Goal: Communication & Community: Answer question/provide support

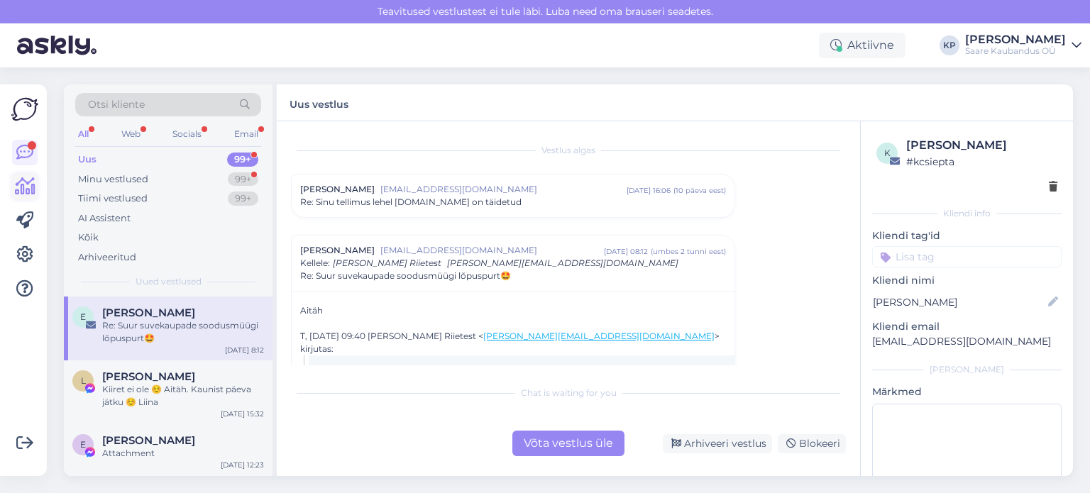
scroll to position [37, 0]
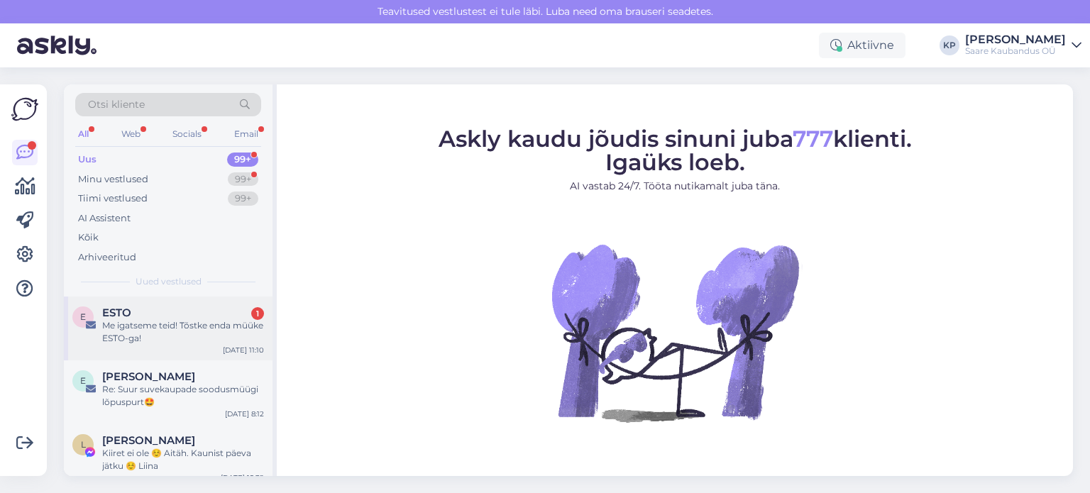
click at [128, 320] on div "Me igatseme teid! Tõstke enda müüke ESTO-ga!" at bounding box center [183, 332] width 162 height 26
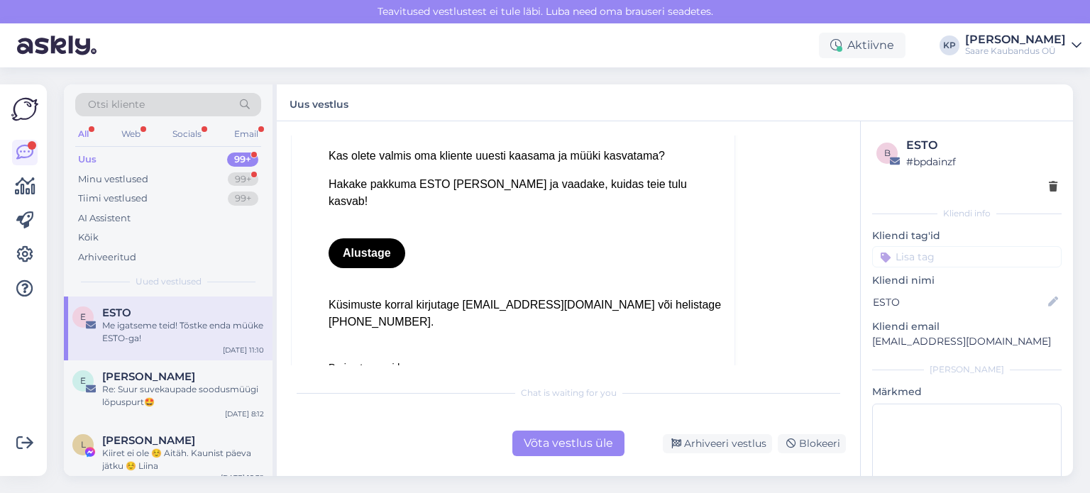
scroll to position [957, 0]
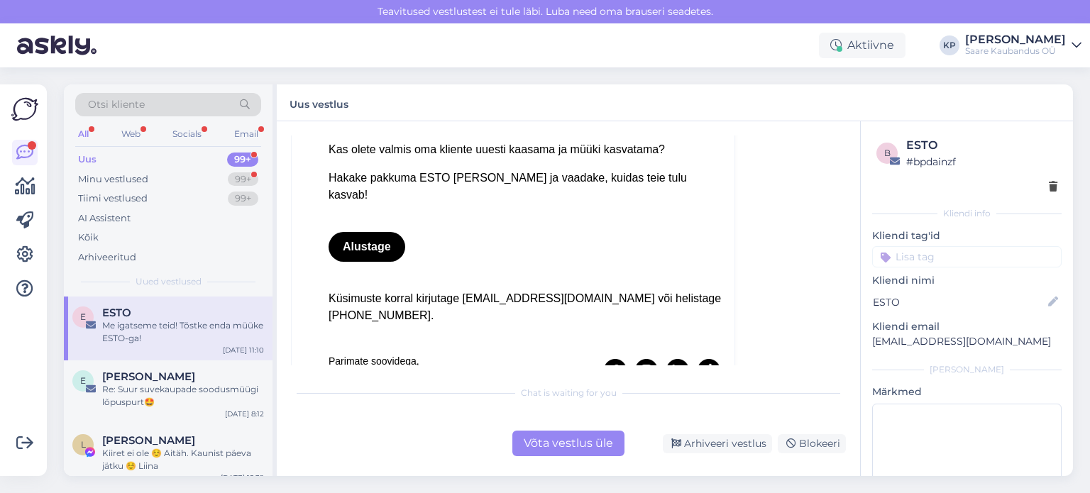
click at [581, 445] on div "Võta vestlus üle" at bounding box center [568, 444] width 112 height 26
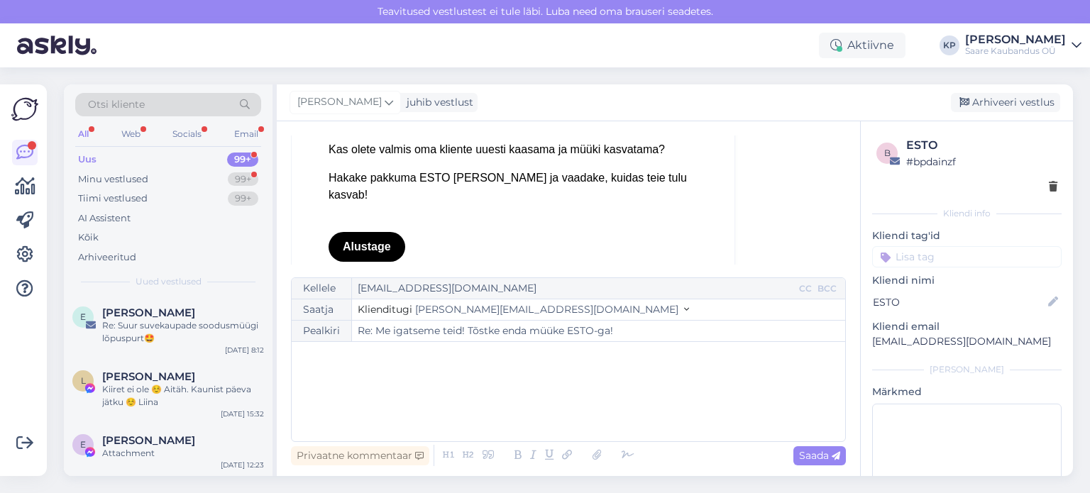
scroll to position [463, 0]
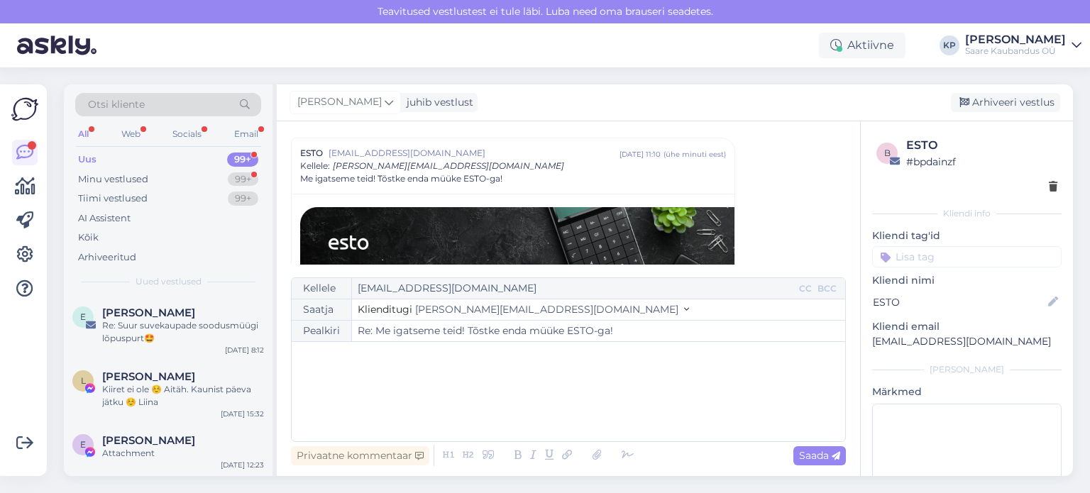
click at [407, 385] on div "﻿" at bounding box center [568, 391] width 539 height 85
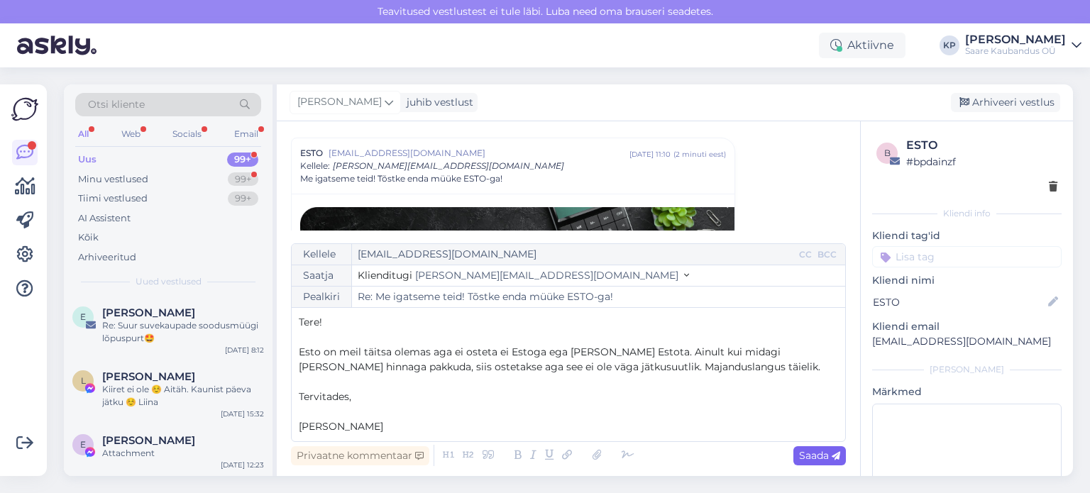
click at [815, 455] on span "Saada" at bounding box center [819, 455] width 41 height 13
type input "Re: Re: Me igatseme teid! Tõstke enda müüke ESTO-ga!"
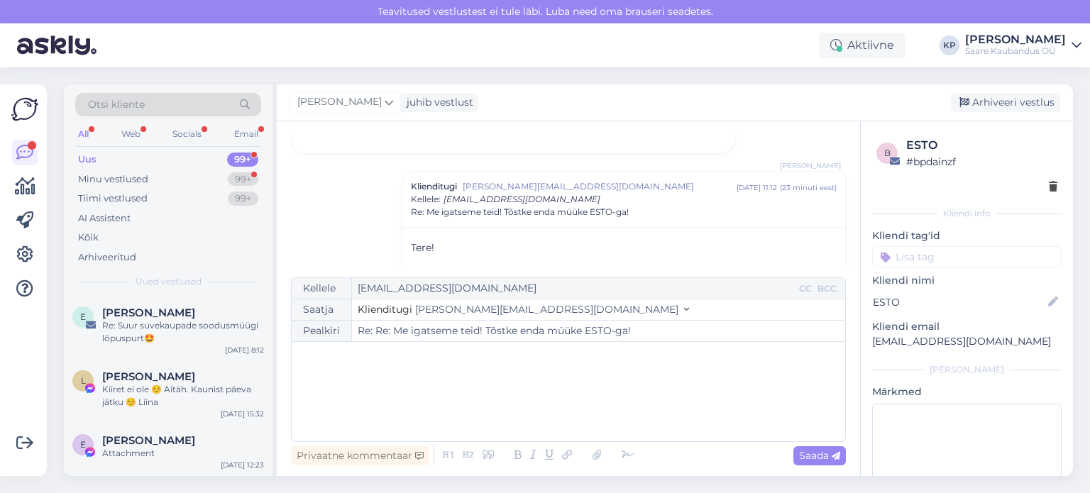
click at [85, 138] on div "All" at bounding box center [83, 134] width 16 height 18
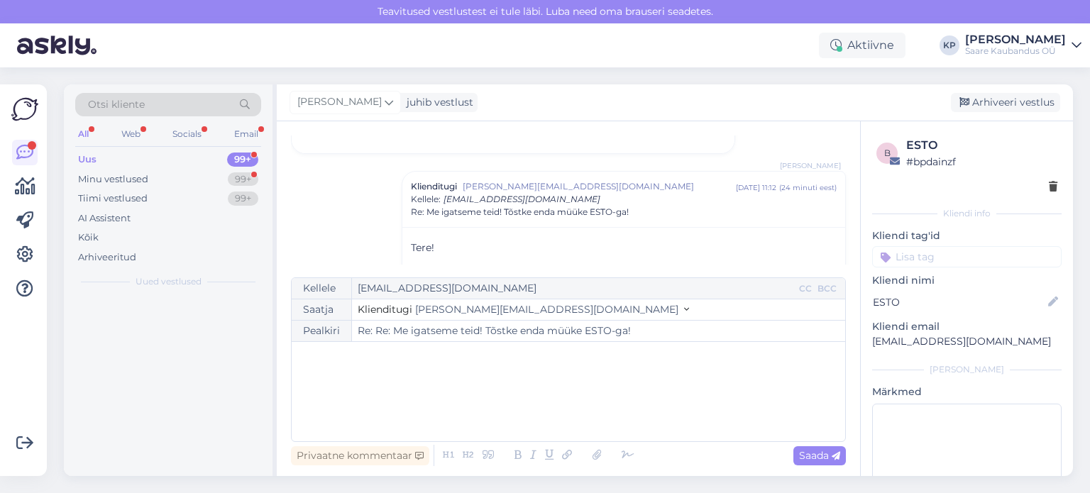
click at [96, 158] on div "Uus" at bounding box center [87, 160] width 18 height 14
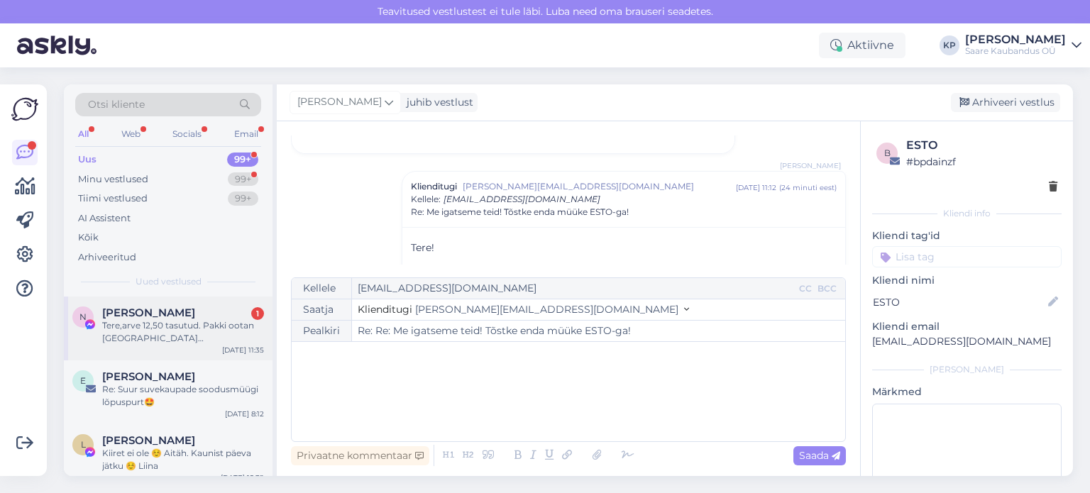
click at [142, 319] on div "Tere,arve 12,50 tasutud. Pakki ootan [GEOGRAPHIC_DATA] [GEOGRAPHIC_DATA] [GEOGR…" at bounding box center [183, 332] width 162 height 26
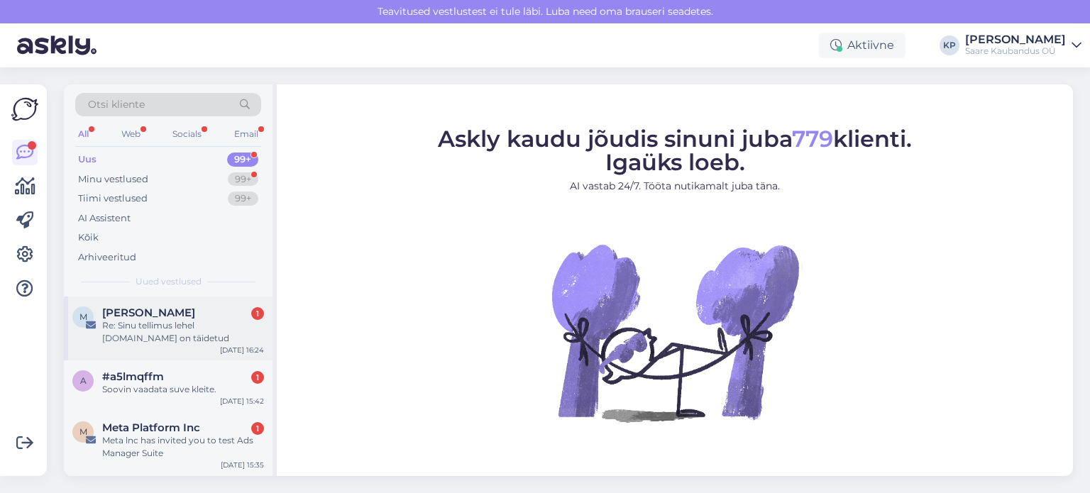
click at [161, 319] on div "Re: Sinu tellimus lehel [DOMAIN_NAME] on täidetud" at bounding box center [183, 332] width 162 height 26
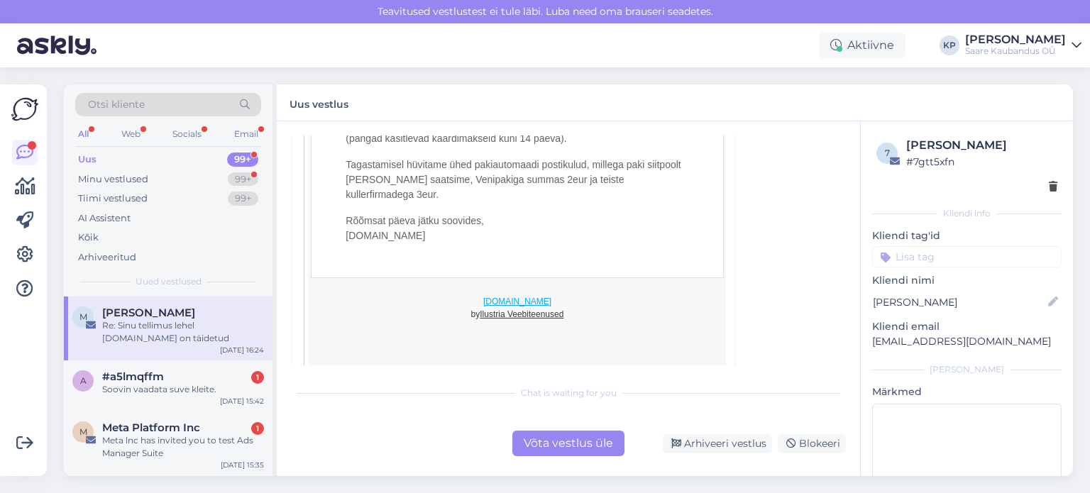
scroll to position [1232, 0]
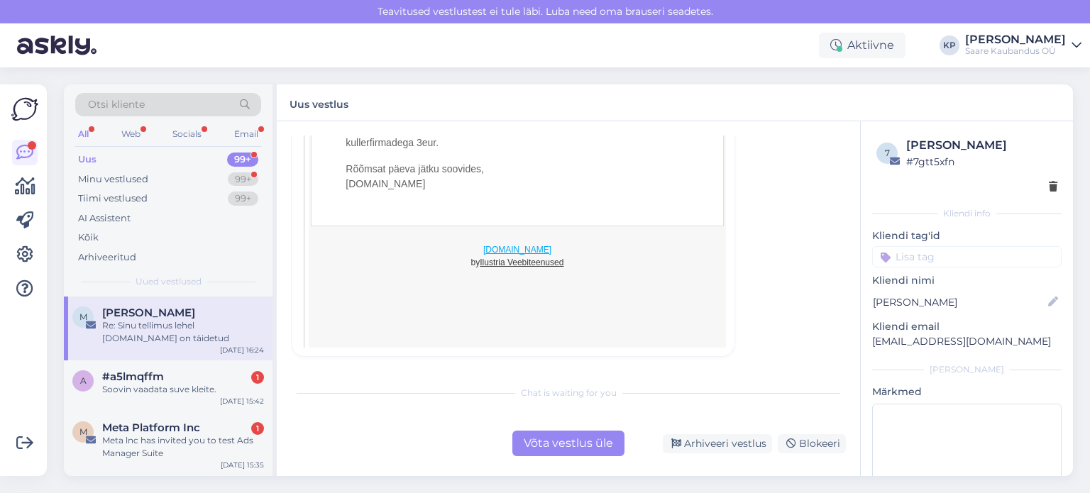
click at [556, 450] on div "Võta vestlus üle" at bounding box center [568, 444] width 112 height 26
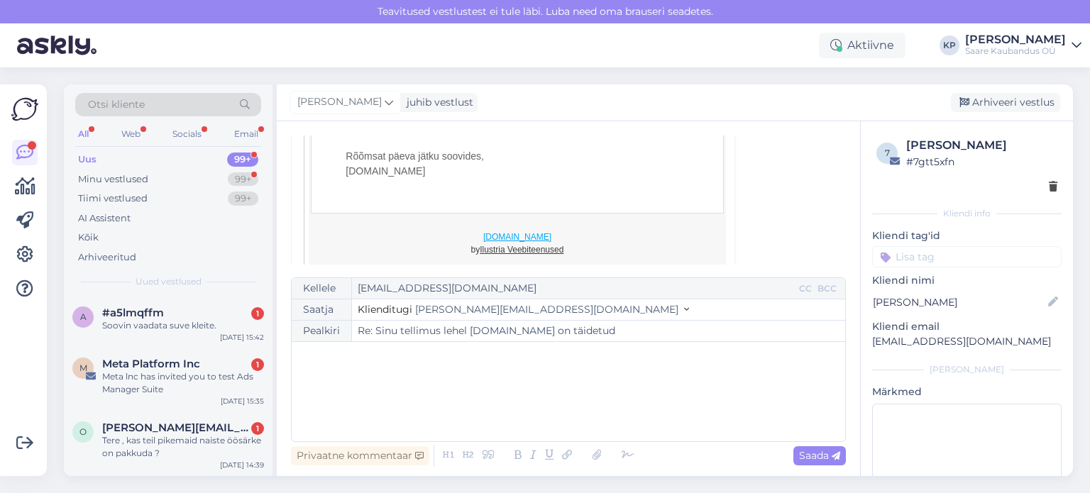
scroll to position [38, 0]
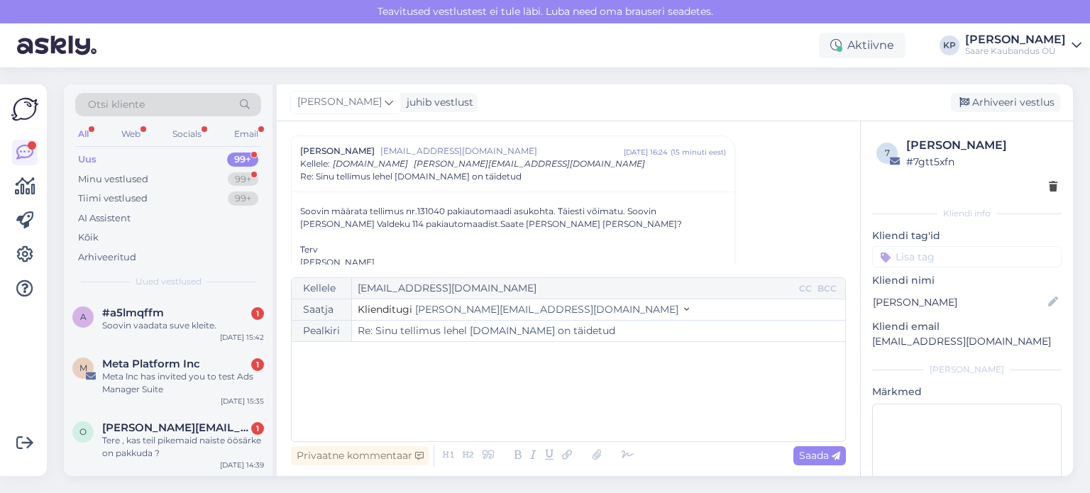
click at [426, 379] on div "﻿" at bounding box center [568, 391] width 539 height 85
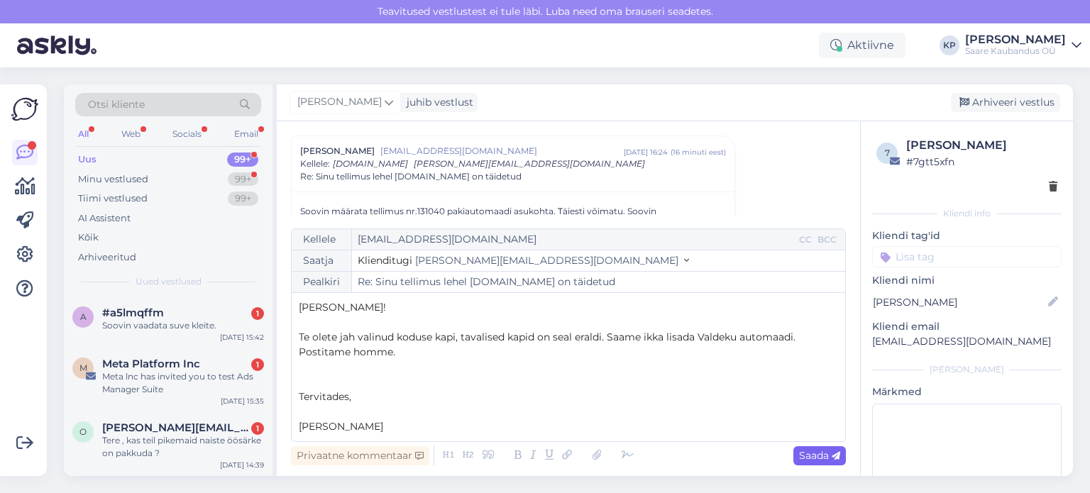
click at [815, 458] on span "Saada" at bounding box center [819, 455] width 41 height 13
type input "Re: Sinu tellimus lehel [DOMAIN_NAME] on täidetud"
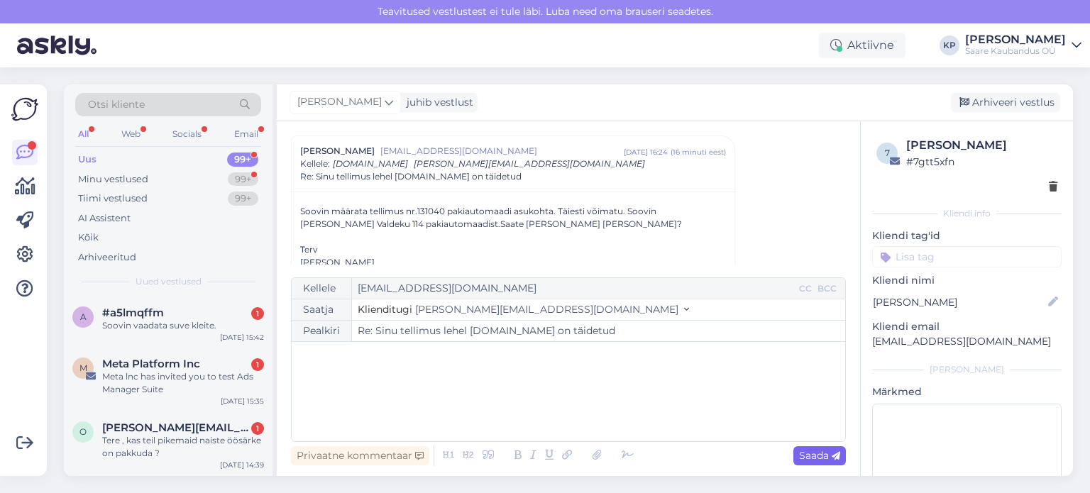
scroll to position [1442, 0]
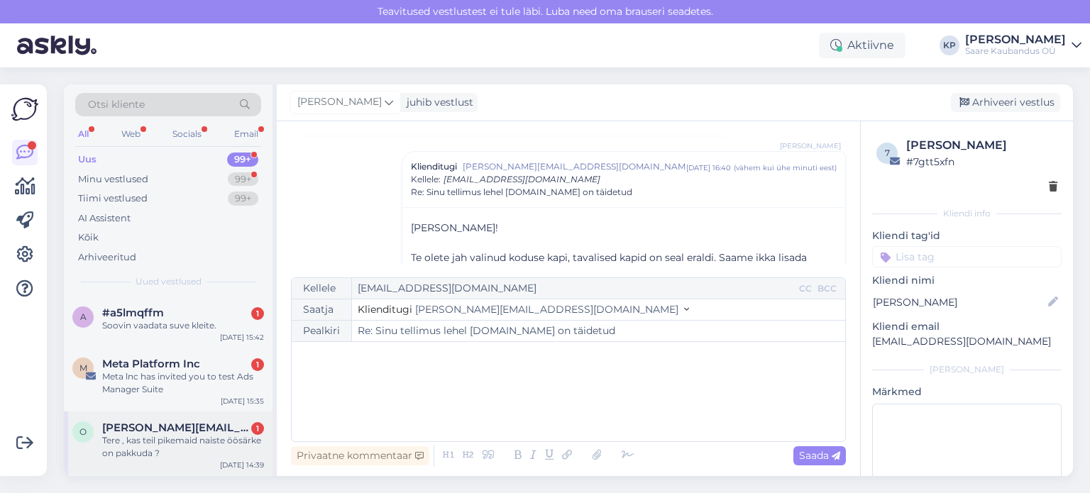
click at [164, 435] on div "Tere , kas teil pikemaid naiste öösärke on pakkuda ?" at bounding box center [183, 447] width 162 height 26
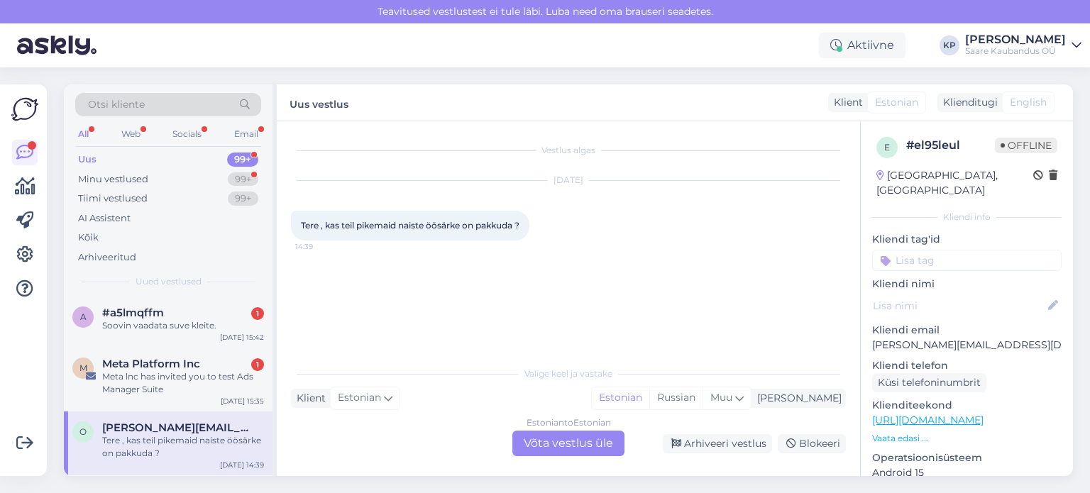
scroll to position [0, 0]
click at [576, 438] on div "Estonian to Estonian Võta vestlus üle" at bounding box center [568, 444] width 112 height 26
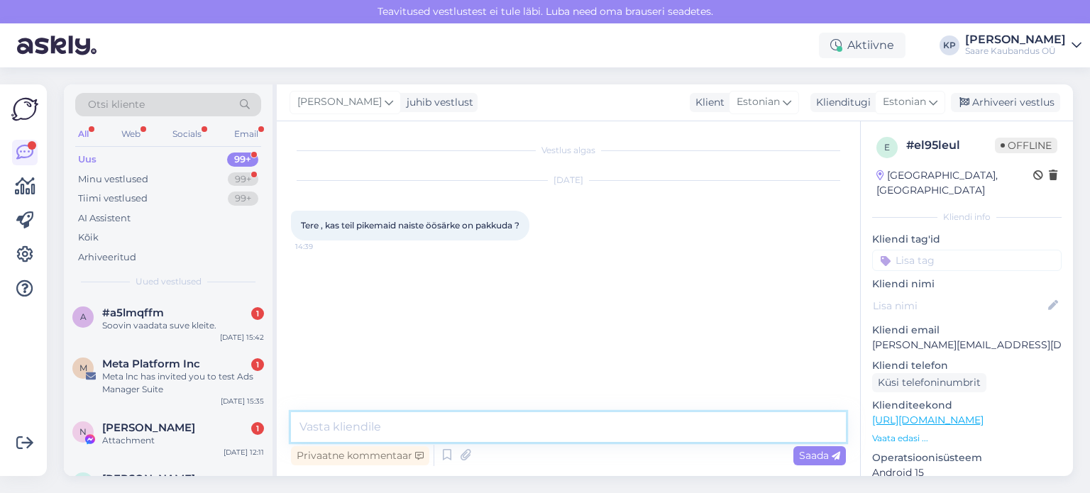
click at [398, 419] on textarea at bounding box center [568, 427] width 555 height 30
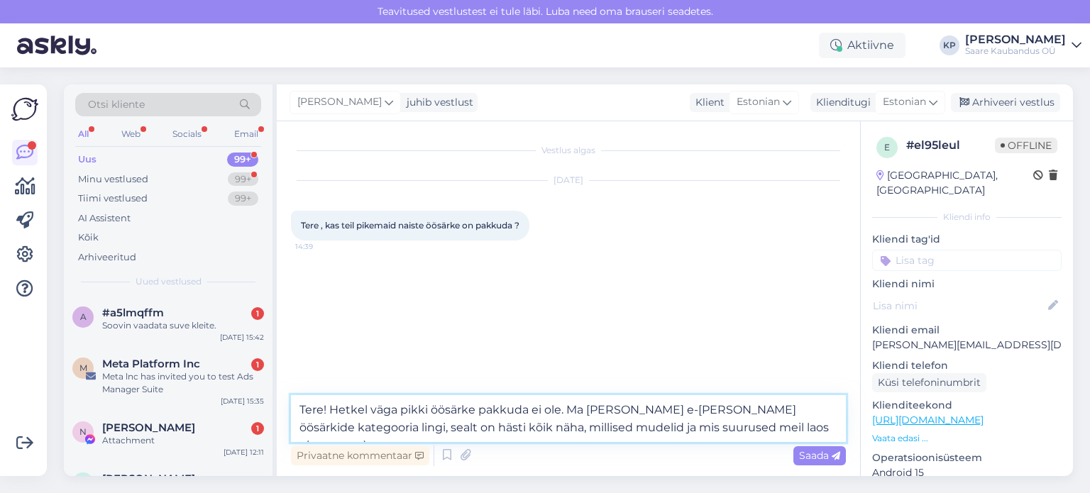
paste textarea "[URL][DOMAIN_NAME]"
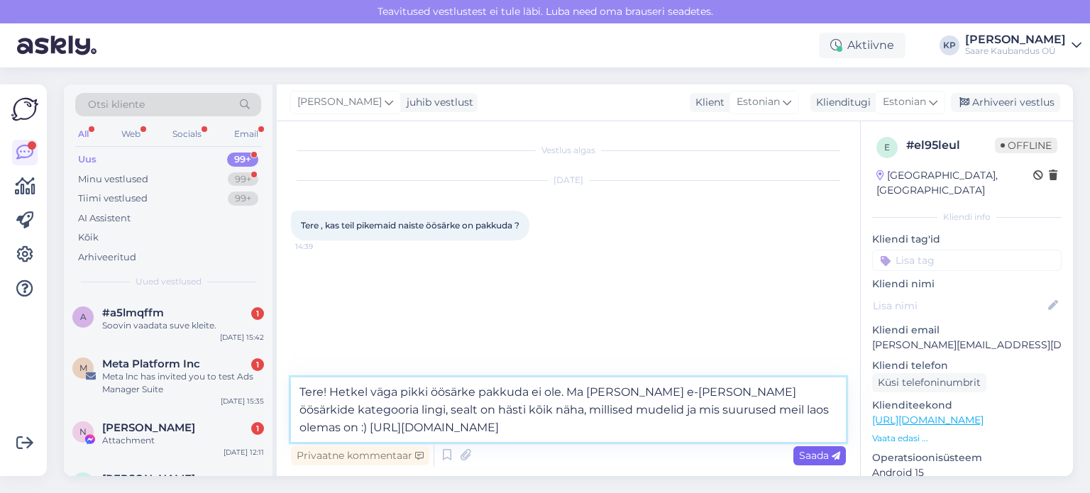
type textarea "Tere! Hetkel väga pikki öösärke pakkuda ei ole. Ma [PERSON_NAME] e-[PERSON_NAME…"
click at [814, 453] on span "Saada" at bounding box center [819, 455] width 41 height 13
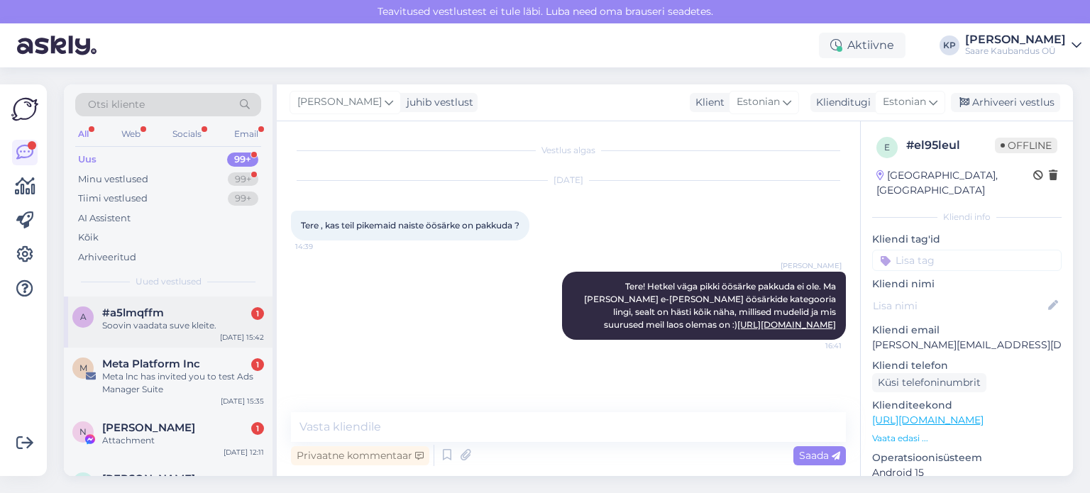
click at [139, 323] on div "Soovin vaadata suve kleite." at bounding box center [183, 325] width 162 height 13
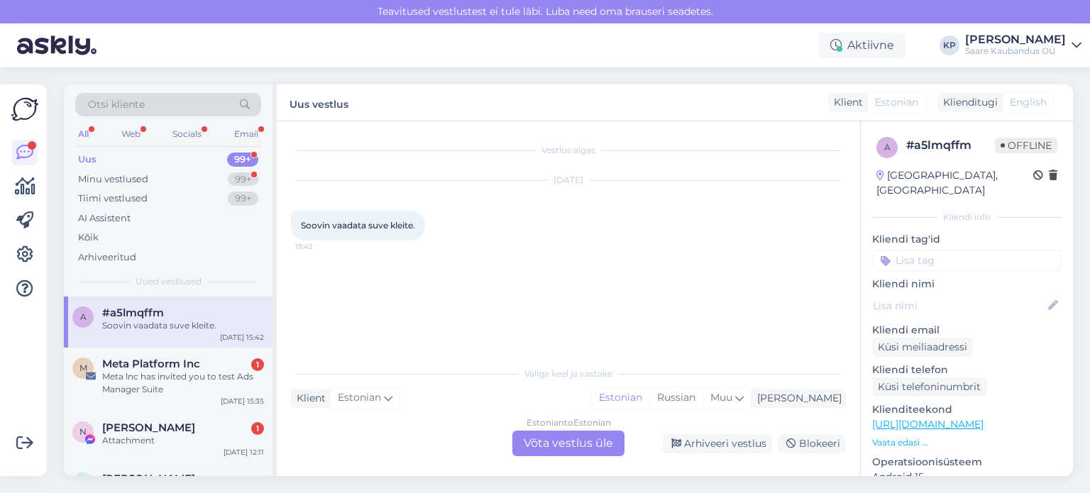
click at [533, 442] on div "Estonian to Estonian Võta vestlus üle" at bounding box center [568, 444] width 112 height 26
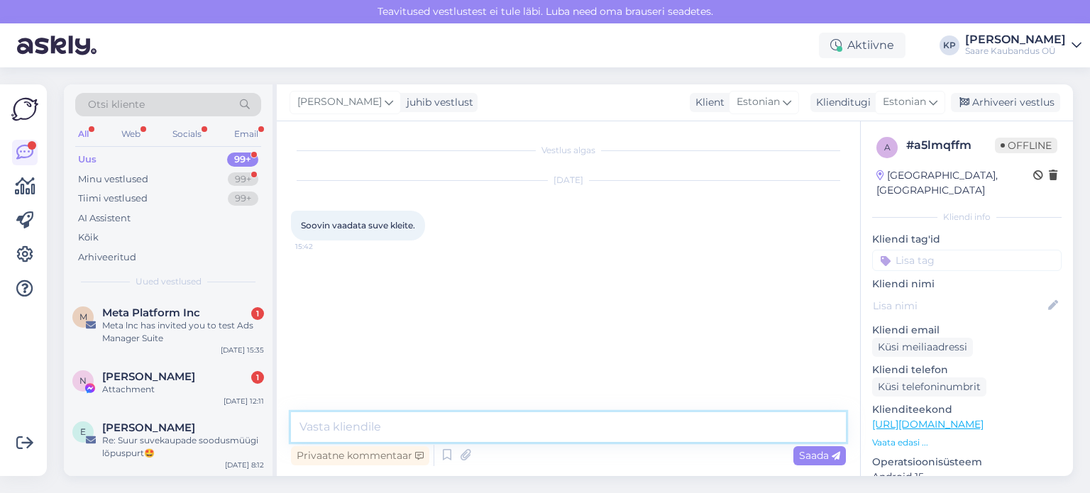
click at [413, 422] on textarea at bounding box center [568, 427] width 555 height 30
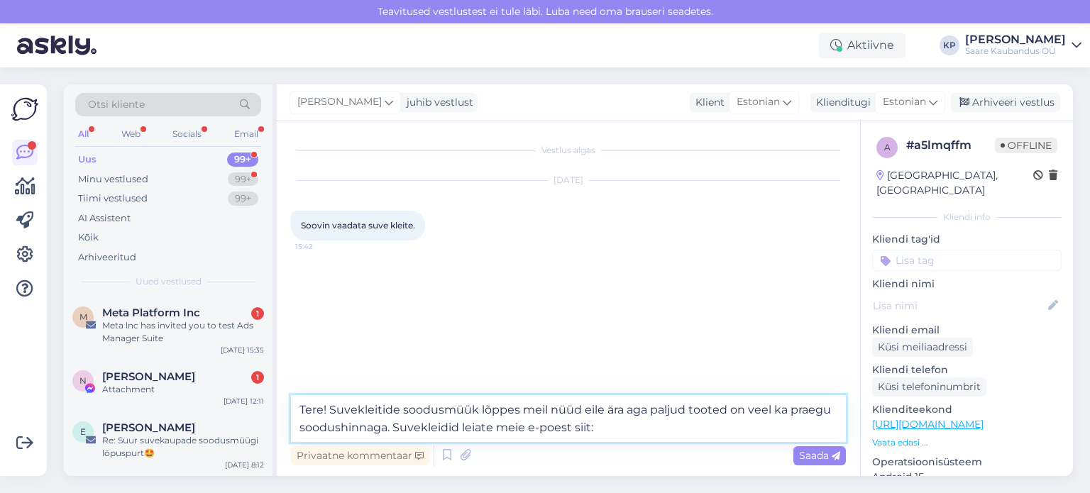
click at [610, 425] on textarea "Tere! Suvekleitide soodusmüük lõppes meil nüüd eile ära aga paljud tooted on ve…" at bounding box center [568, 418] width 555 height 47
paste textarea "[URL][DOMAIN_NAME]"
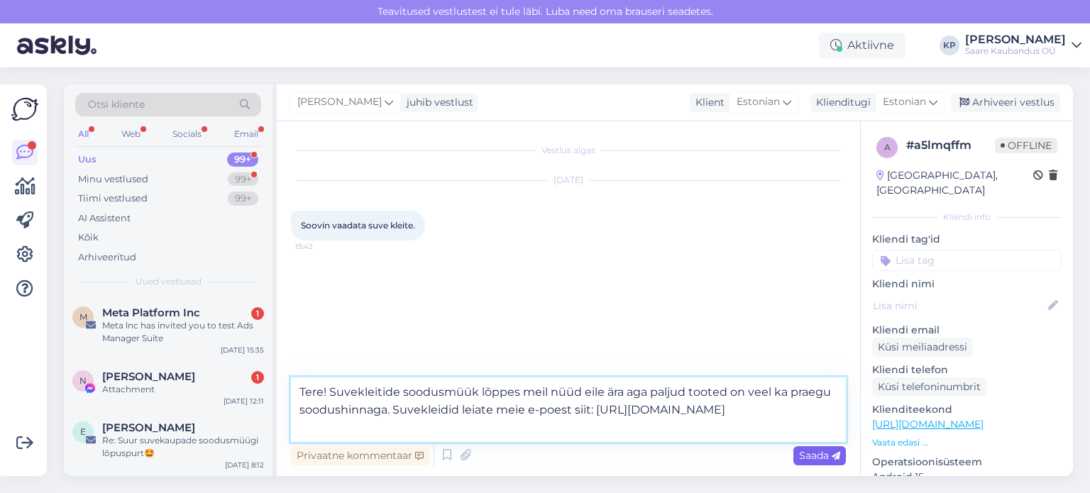
type textarea "Tere! Suvekleitide soodusmüük lõppes meil nüüd eile ära aga paljud tooted on ve…"
click at [816, 453] on span "Saada" at bounding box center [819, 455] width 41 height 13
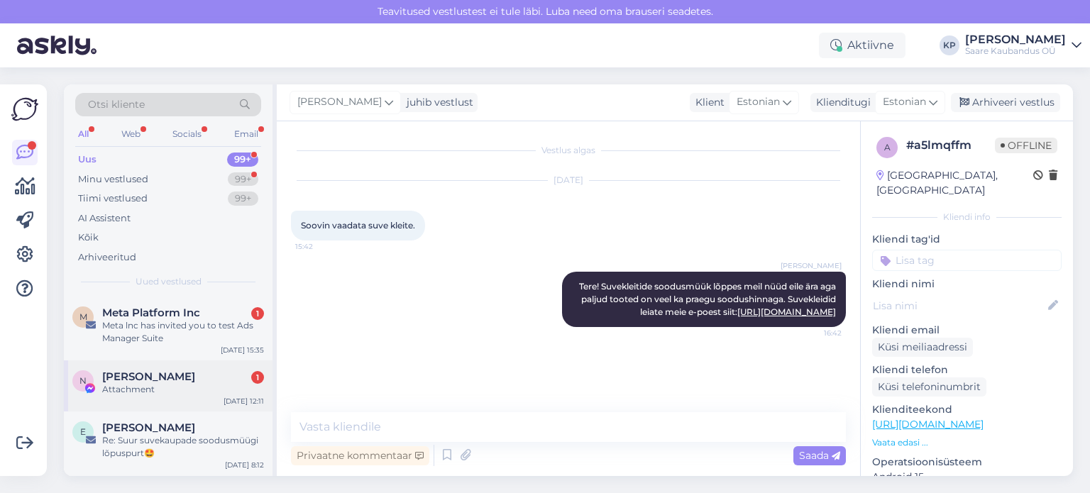
click at [119, 369] on div "N [PERSON_NAME] 1 Attachment [DATE] 12:11" at bounding box center [168, 385] width 209 height 51
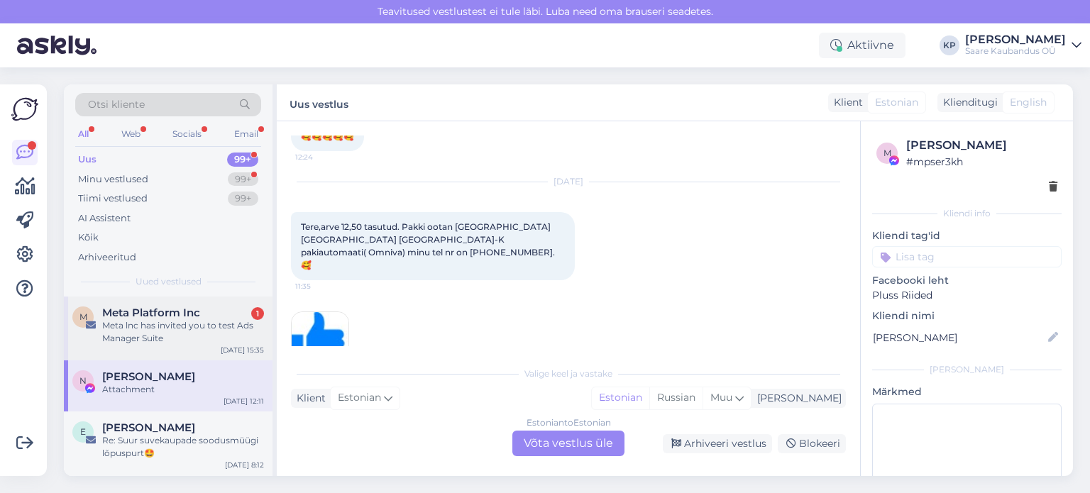
click at [150, 326] on div "Meta lnc has invited you to test Ads Manager Suite" at bounding box center [183, 332] width 162 height 26
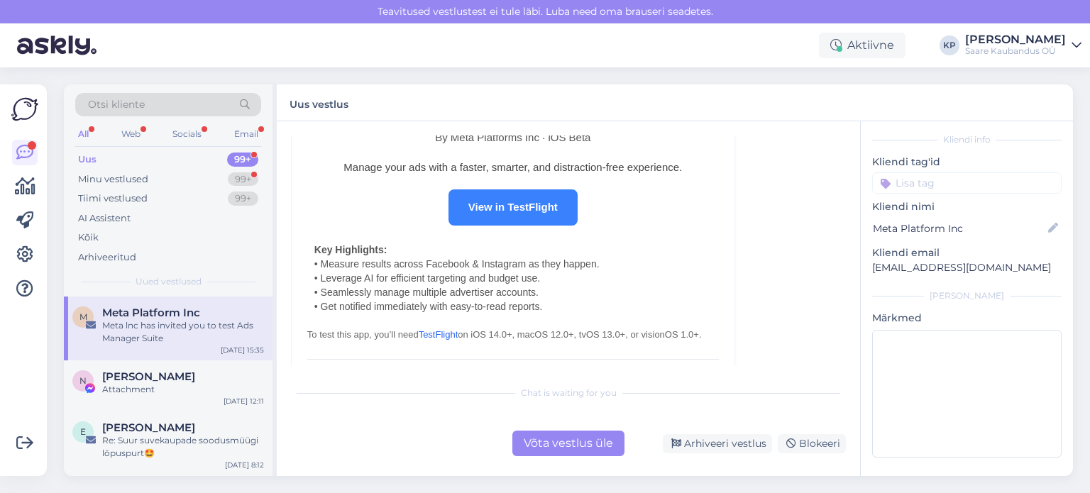
scroll to position [76, 0]
